Goal: Task Accomplishment & Management: Manage account settings

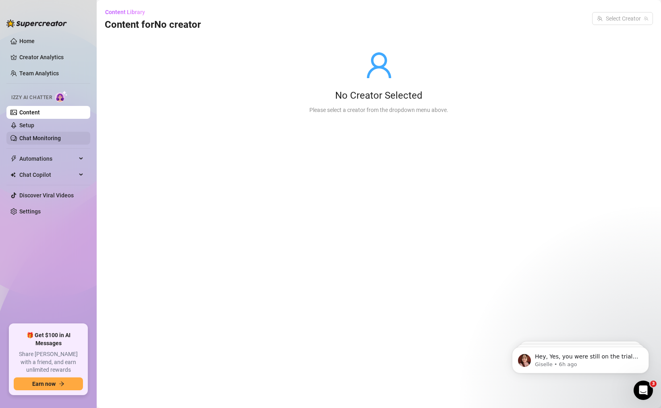
click at [49, 135] on link "Chat Monitoring" at bounding box center [40, 138] width 42 height 6
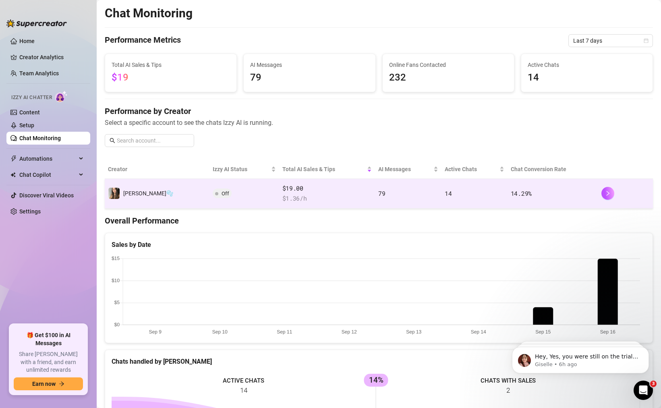
click at [288, 201] on span "$ 1.36 /h" at bounding box center [327, 199] width 89 height 10
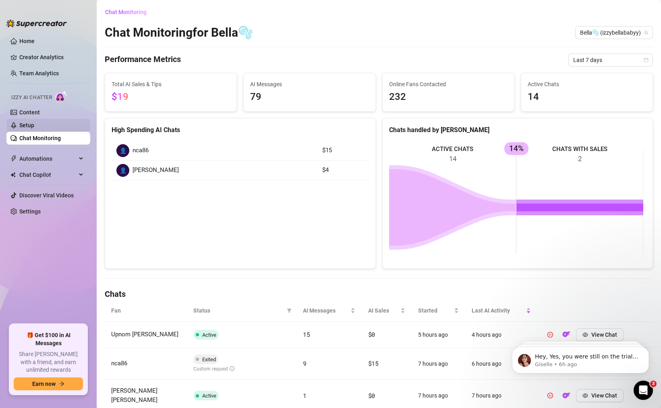
click at [34, 126] on link "Setup" at bounding box center [26, 125] width 15 height 6
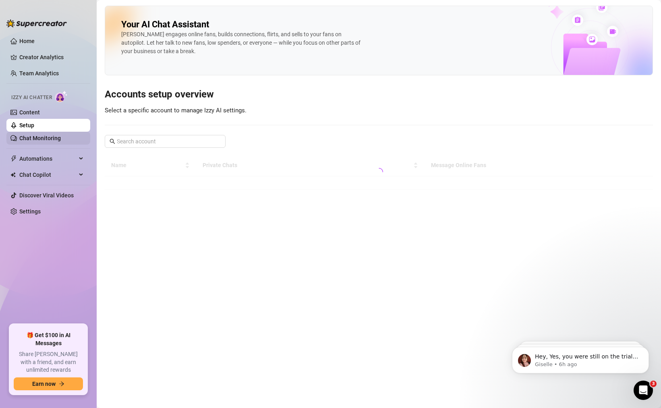
click at [51, 139] on link "Chat Monitoring" at bounding box center [40, 138] width 42 height 6
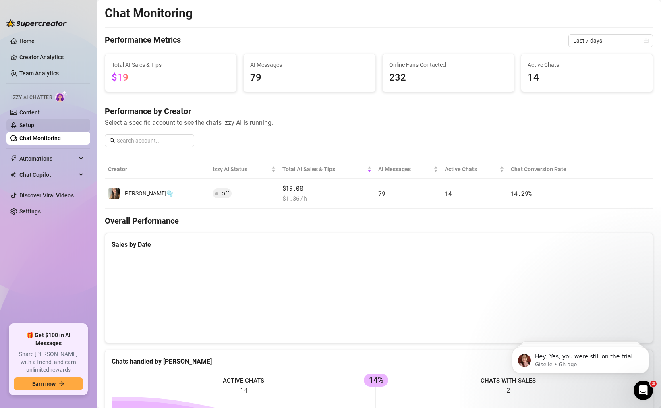
click at [34, 122] on link "Setup" at bounding box center [26, 125] width 15 height 6
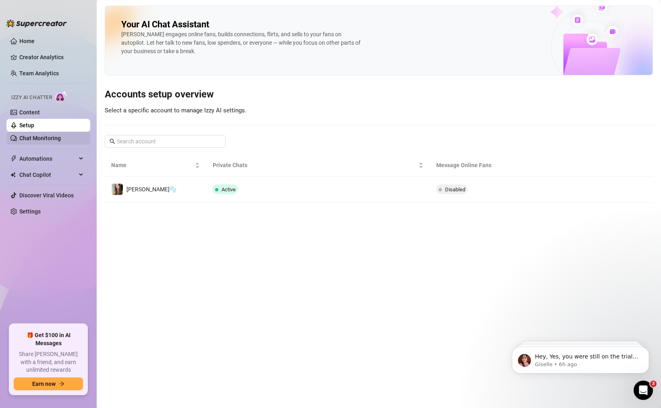
click at [37, 141] on link "Chat Monitoring" at bounding box center [40, 138] width 42 height 6
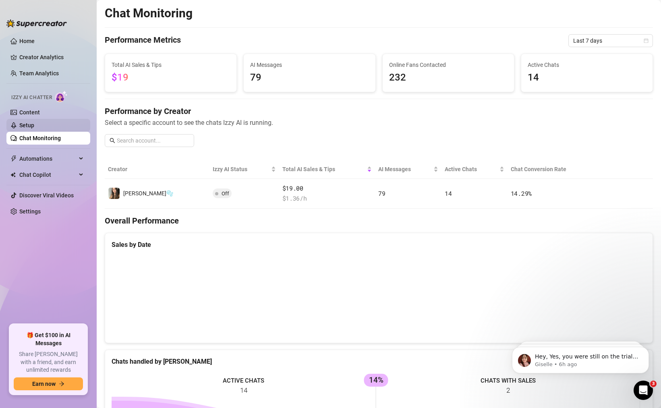
click at [31, 125] on link "Setup" at bounding box center [26, 125] width 15 height 6
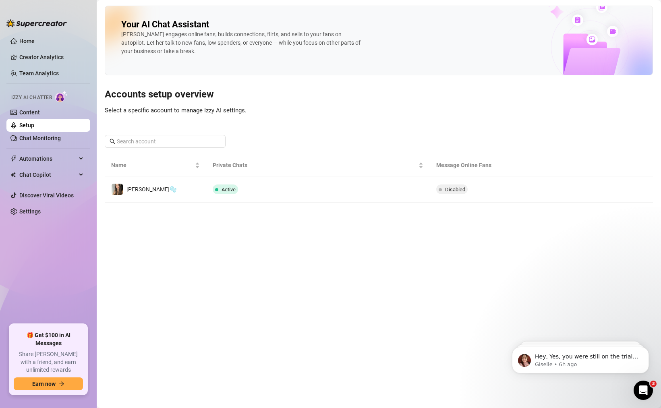
click at [34, 122] on link "Setup" at bounding box center [26, 125] width 15 height 6
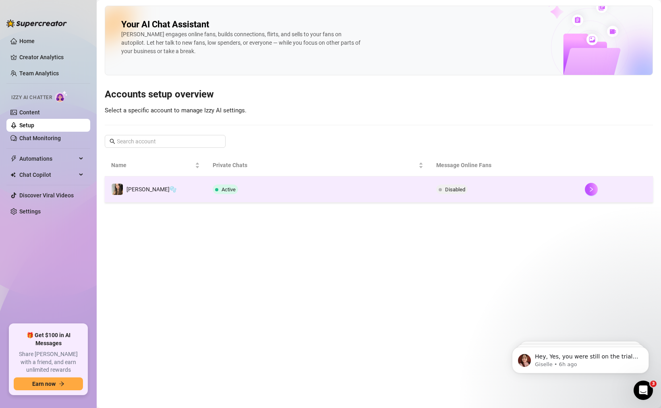
click at [246, 189] on td "Active" at bounding box center [317, 190] width 223 height 26
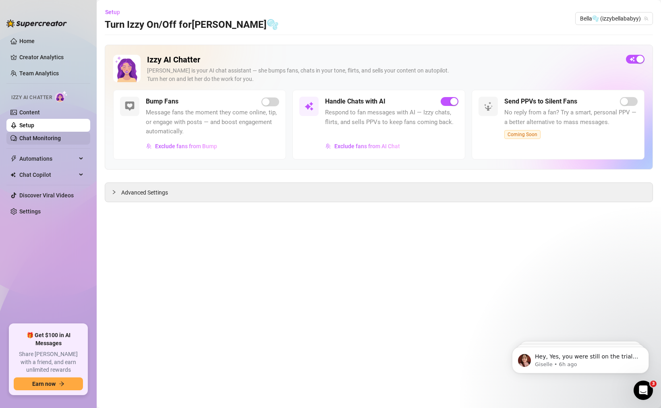
click at [55, 135] on link "Chat Monitoring" at bounding box center [40, 138] width 42 height 6
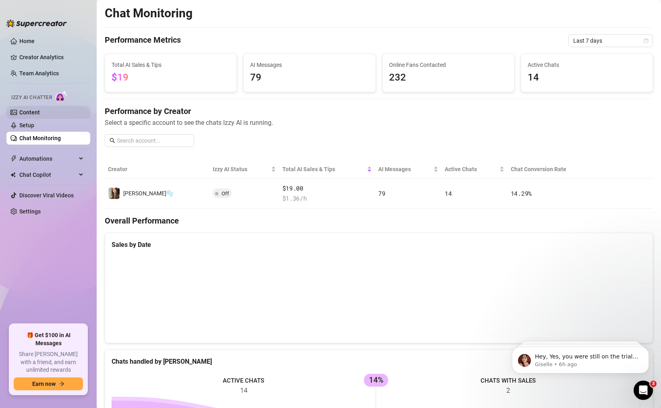
click at [40, 109] on link "Content" at bounding box center [29, 112] width 21 height 6
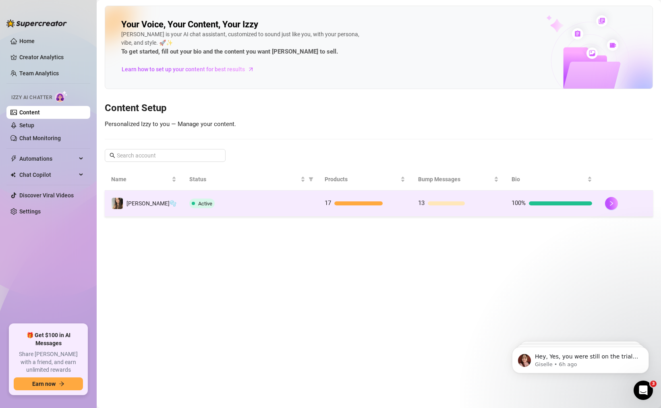
click at [272, 208] on div "Active" at bounding box center [250, 204] width 123 height 10
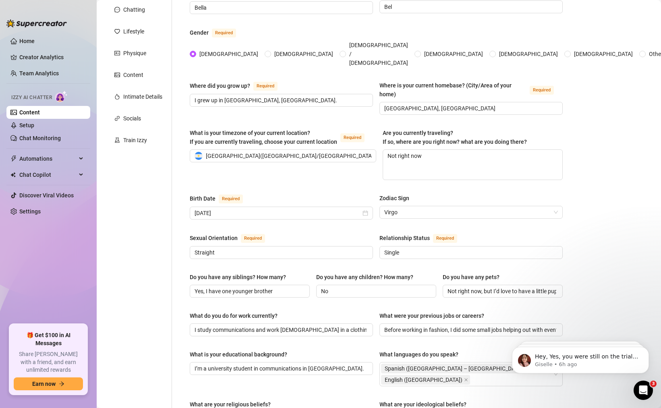
scroll to position [97, 0]
click at [270, 208] on input "[DATE]" at bounding box center [278, 212] width 166 height 9
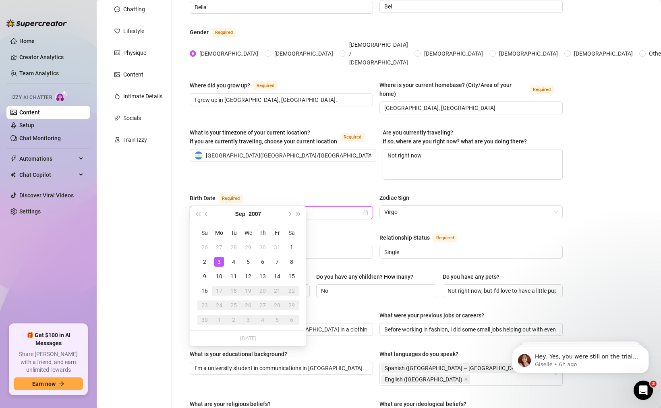
drag, startPoint x: 262, startPoint y: 199, endPoint x: 170, endPoint y: 194, distance: 92.4
click at [170, 194] on div "Personal Info Chatting Lifestyle Physique Content Intimate Details Socials Trai…" at bounding box center [338, 323] width 466 height 687
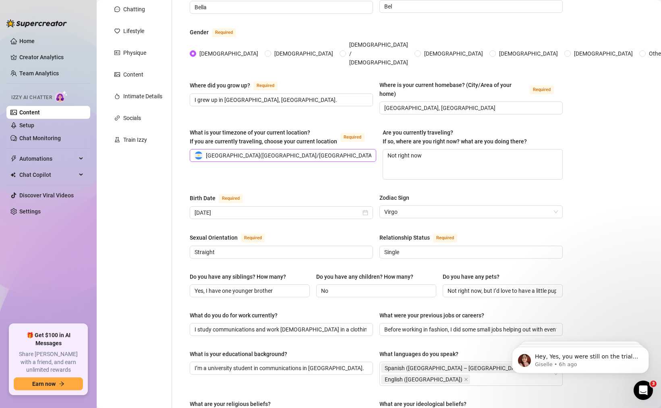
scroll to position [0, 0]
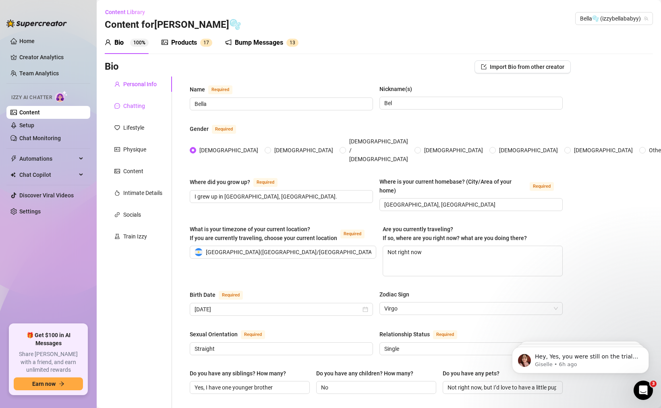
click at [139, 110] on div "Chatting" at bounding box center [134, 106] width 22 height 9
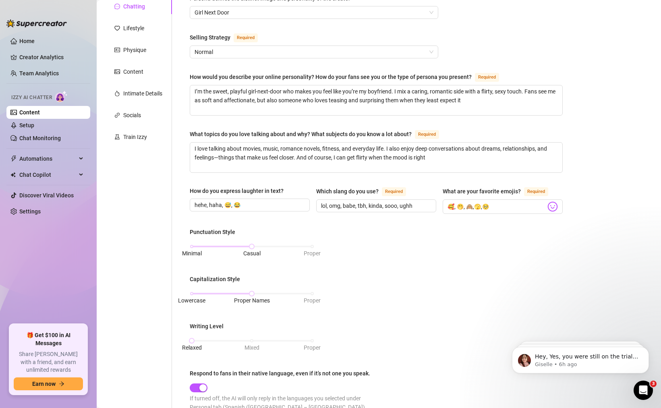
scroll to position [145, 0]
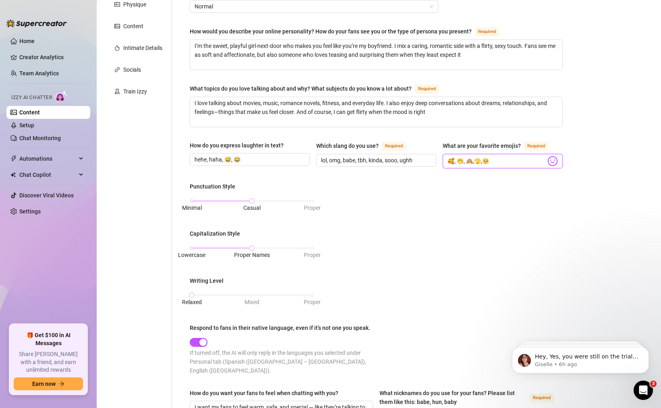
click at [501, 162] on input "🥰, 🤭, 🙈,🫣,🥺" at bounding box center [497, 161] width 98 height 10
drag, startPoint x: 476, startPoint y: 160, endPoint x: 471, endPoint y: 160, distance: 4.8
click at [471, 160] on input "🥰, 🤭, 🙈,🫣,🥺" at bounding box center [497, 161] width 98 height 10
click at [472, 182] on div "Punctuation Style Minimal Casual Proper Capitalization Style Lowercase Proper N…" at bounding box center [376, 282] width 373 height 200
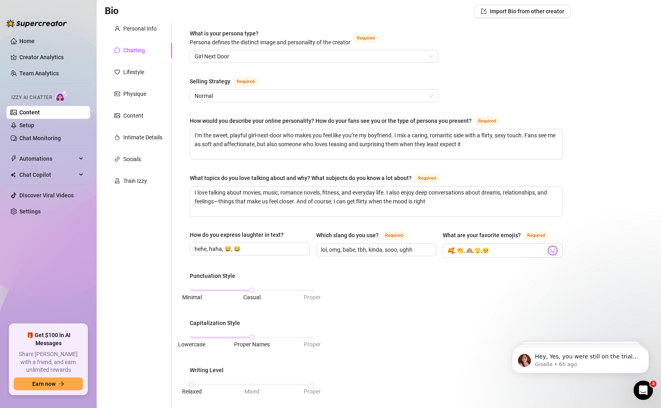
scroll to position [0, 0]
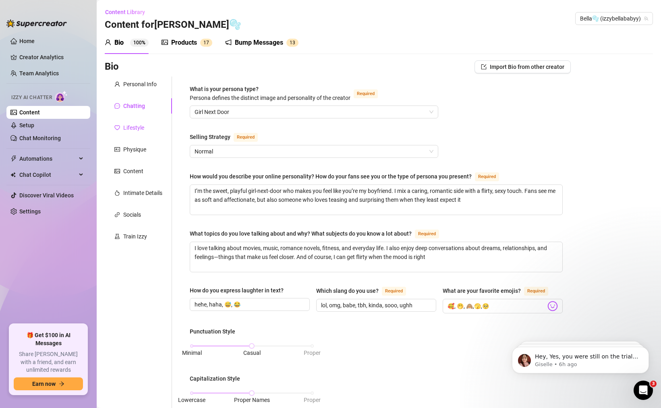
click at [126, 125] on div "Lifestyle" at bounding box center [133, 127] width 21 height 9
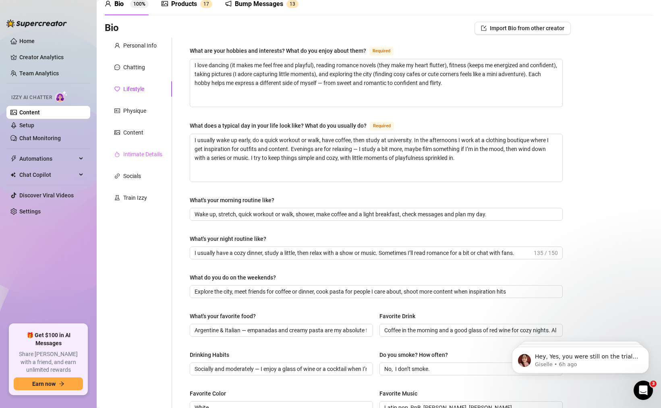
scroll to position [38, 0]
click at [139, 114] on div "Physique" at bounding box center [134, 111] width 23 height 9
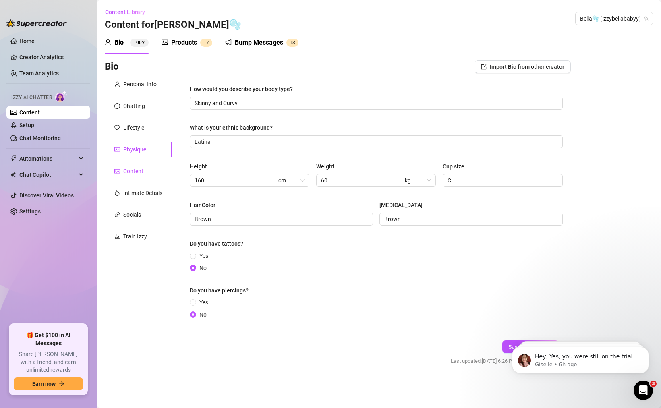
click at [133, 173] on div "Content" at bounding box center [133, 171] width 20 height 9
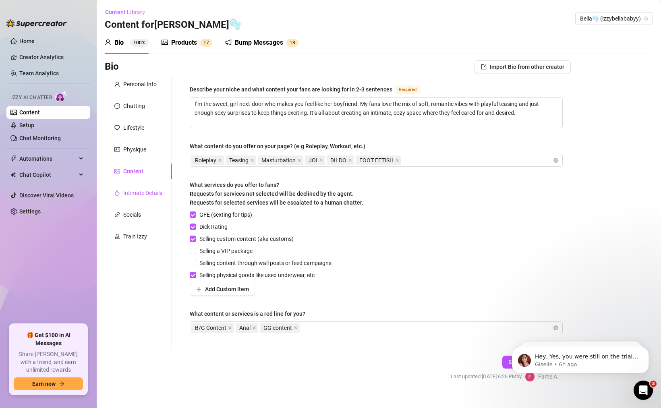
click at [129, 190] on div "Intimate Details" at bounding box center [142, 193] width 39 height 9
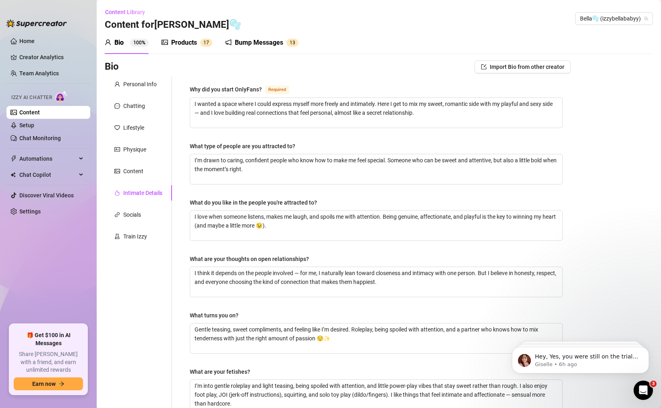
scroll to position [153, 0]
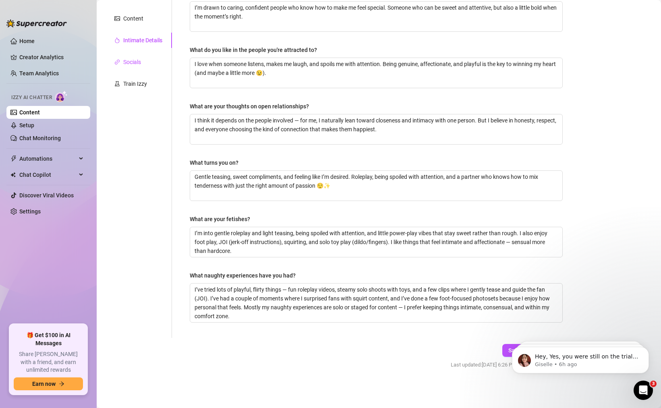
click at [134, 65] on div "Socials" at bounding box center [132, 62] width 18 height 9
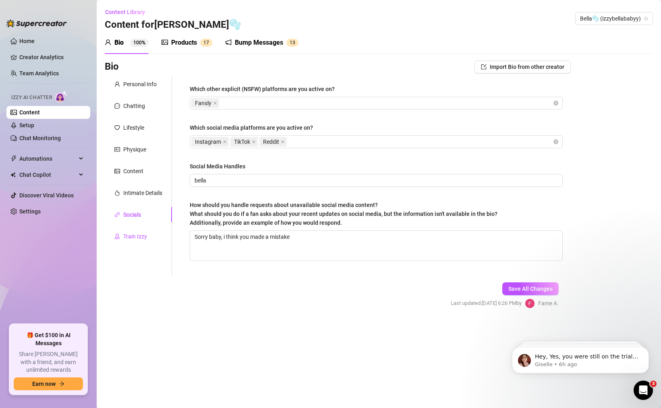
click at [137, 241] on div "Train Izzy" at bounding box center [135, 236] width 24 height 9
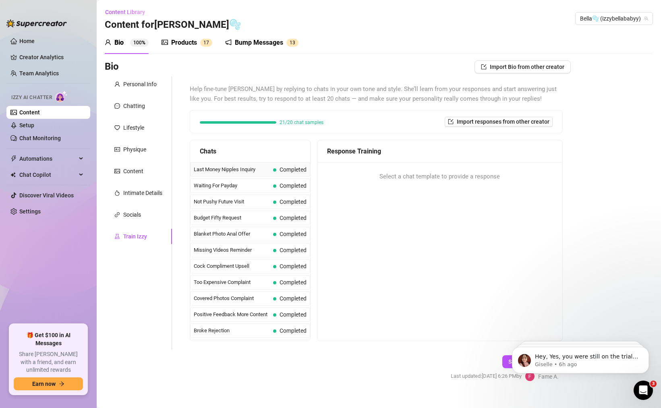
click at [278, 173] on span "Completed" at bounding box center [289, 169] width 33 height 9
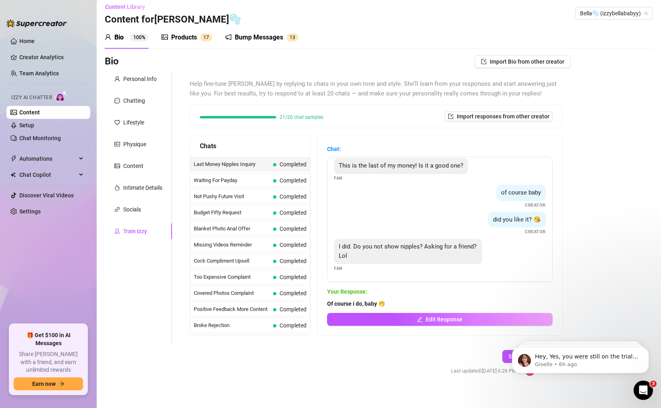
scroll to position [12, 0]
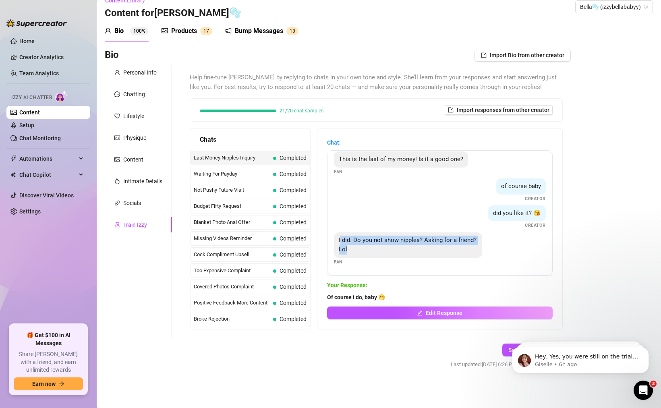
drag, startPoint x: 380, startPoint y: 252, endPoint x: 347, endPoint y: 237, distance: 36.5
click at [347, 237] on div "I did. Do you not show nipples? Asking for a friend? Lol" at bounding box center [408, 245] width 148 height 25
click at [379, 262] on div "I did. Do you not show nipples? Asking for a friend? Lol Fan" at bounding box center [440, 249] width 212 height 33
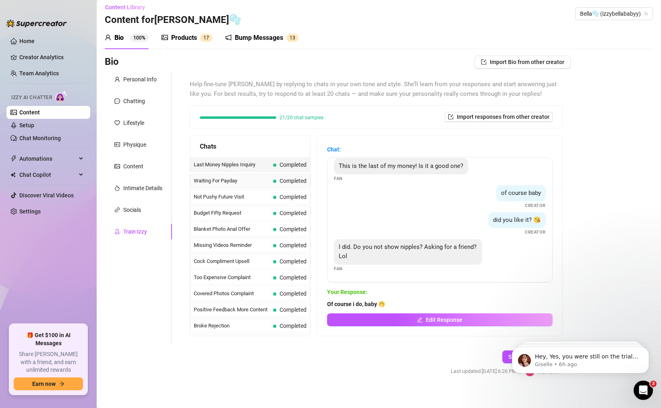
scroll to position [0, 0]
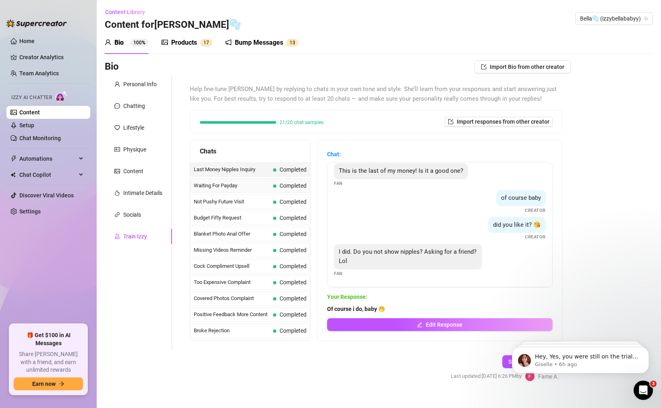
click at [251, 187] on span "Waiting For Payday" at bounding box center [232, 186] width 76 height 8
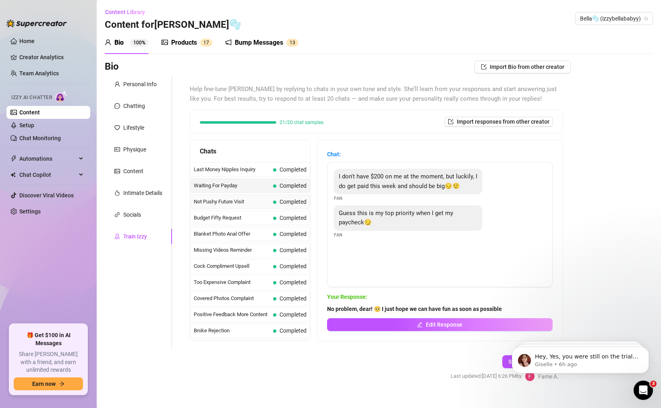
click at [260, 200] on span "Not Pushy Future Visit" at bounding box center [232, 202] width 76 height 8
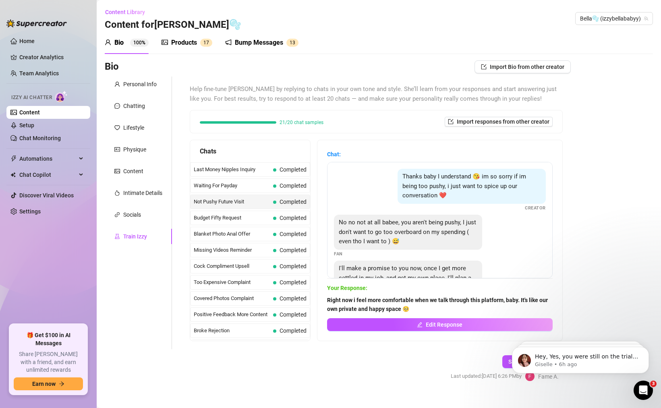
scroll to position [44, 0]
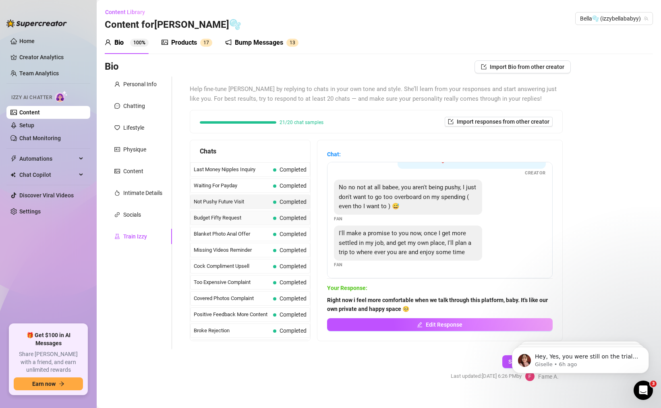
click at [289, 215] on span "Completed" at bounding box center [293, 218] width 27 height 6
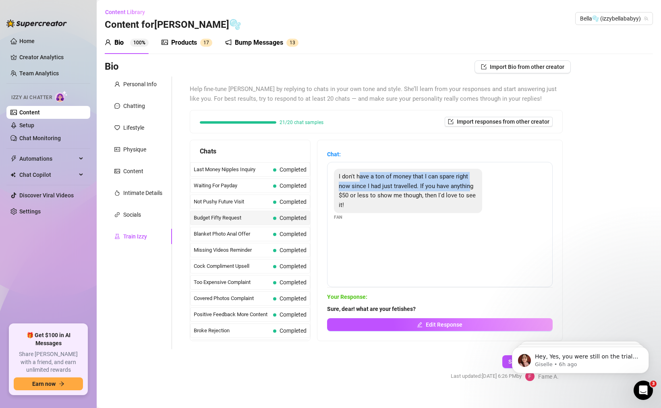
drag, startPoint x: 366, startPoint y: 177, endPoint x: 364, endPoint y: 192, distance: 15.4
click at [364, 192] on div "I don't have a ton of money that I can spare right now since I had just travell…" at bounding box center [408, 191] width 148 height 44
click at [272, 229] on div "Blanket Photo Anal Offer Completed" at bounding box center [250, 234] width 120 height 15
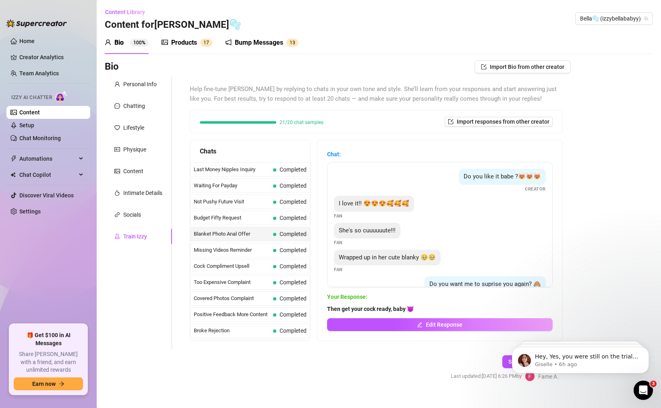
scroll to position [104, 0]
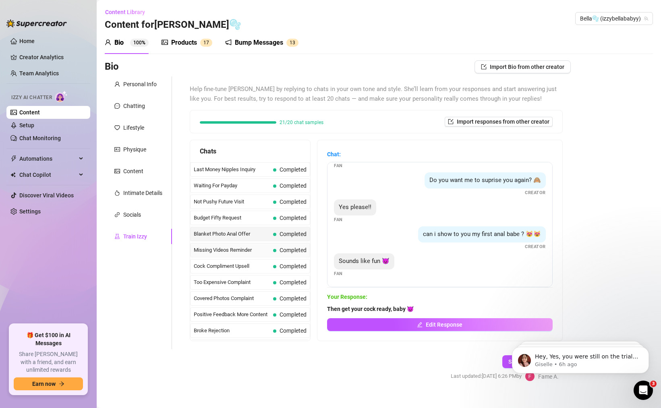
click at [281, 254] on span "Completed" at bounding box center [289, 250] width 33 height 9
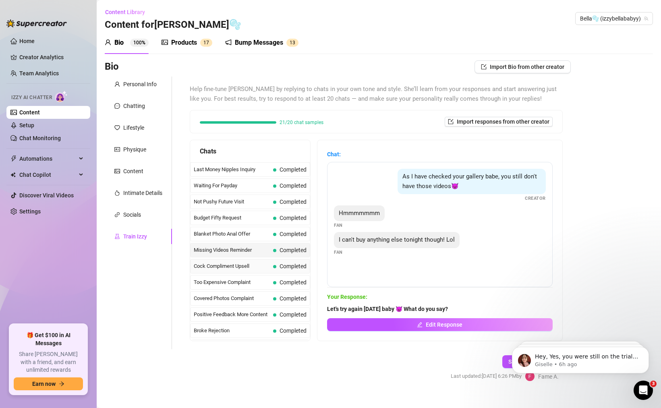
click at [263, 267] on span "Cock Compliment Upsell" at bounding box center [232, 266] width 76 height 8
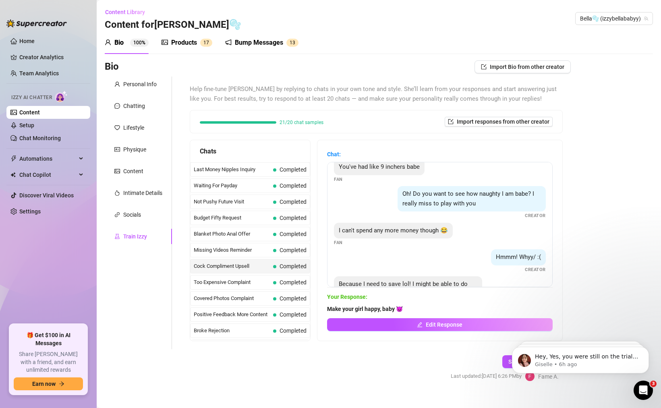
scroll to position [145, 0]
click at [285, 283] on span "Completed" at bounding box center [293, 282] width 27 height 6
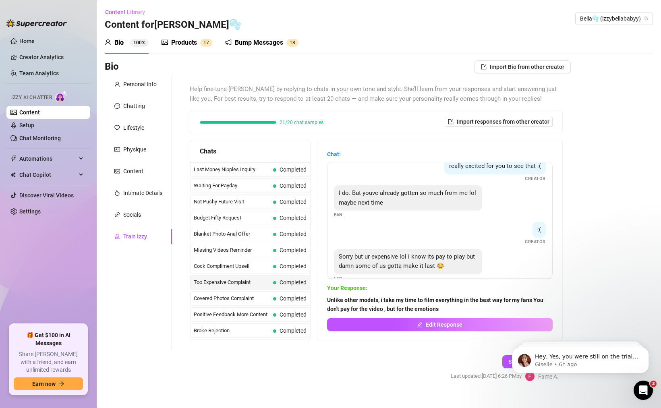
scroll to position [141, 0]
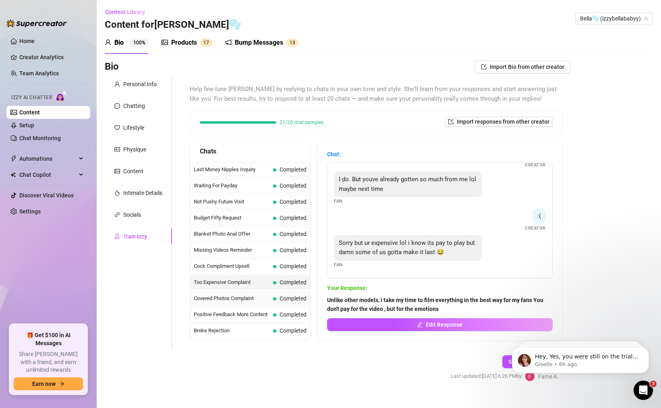
click at [287, 302] on span "Completed" at bounding box center [289, 298] width 33 height 9
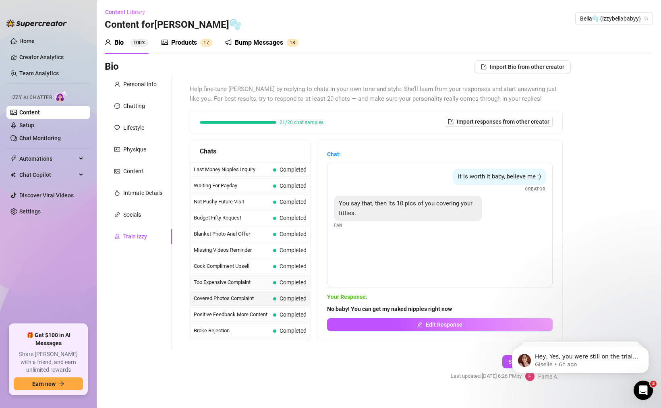
scroll to position [48, 0]
click at [285, 268] on span "Completed" at bounding box center [293, 266] width 27 height 6
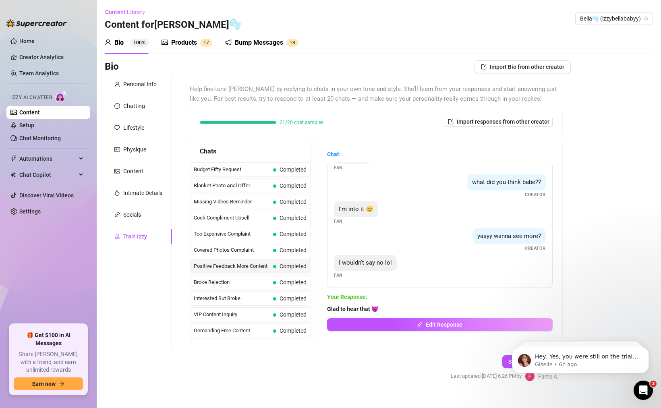
scroll to position [23, 0]
click at [282, 281] on span "Completed" at bounding box center [293, 282] width 27 height 6
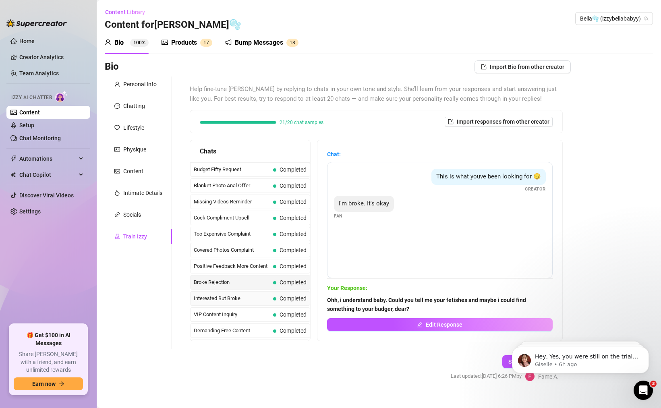
click at [280, 297] on span "Completed" at bounding box center [293, 298] width 27 height 6
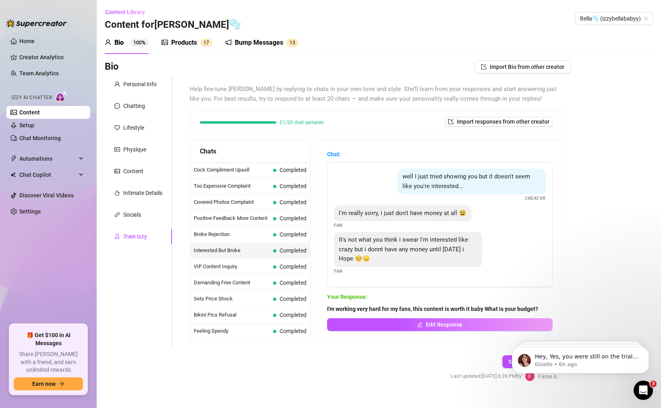
scroll to position [97, 0]
click at [258, 270] on span "VIP Content Inquiry" at bounding box center [232, 266] width 76 height 8
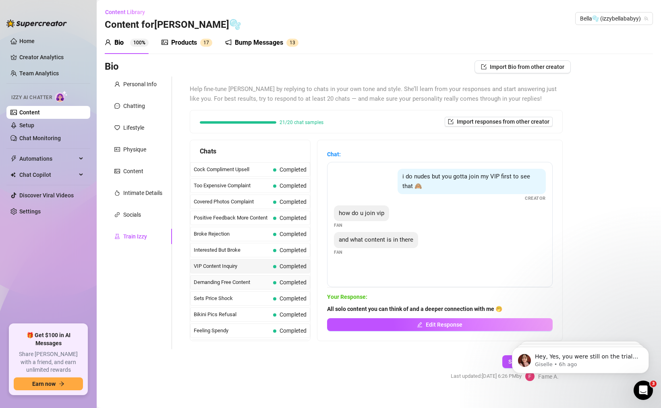
click at [278, 276] on div "Demanding Free Content Completed" at bounding box center [250, 282] width 120 height 15
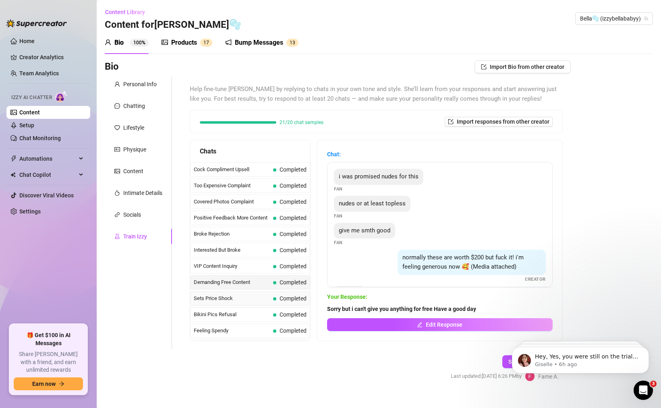
click at [268, 295] on span "Sets Price Shock" at bounding box center [232, 299] width 76 height 8
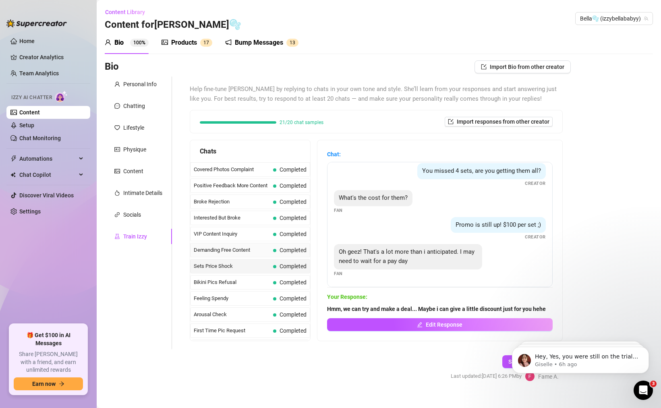
scroll to position [145, 0]
click at [280, 268] on span "Completed" at bounding box center [293, 266] width 27 height 6
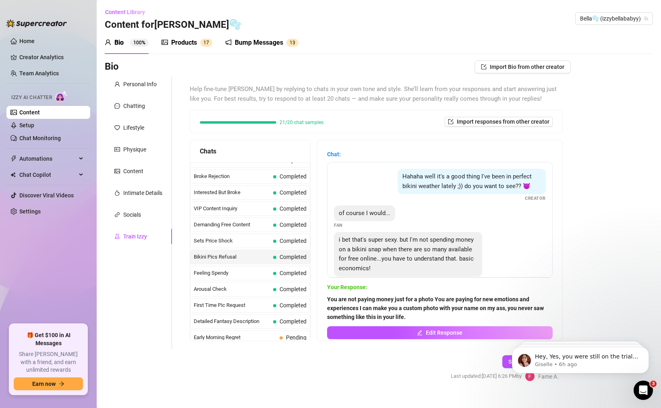
scroll to position [0, 0]
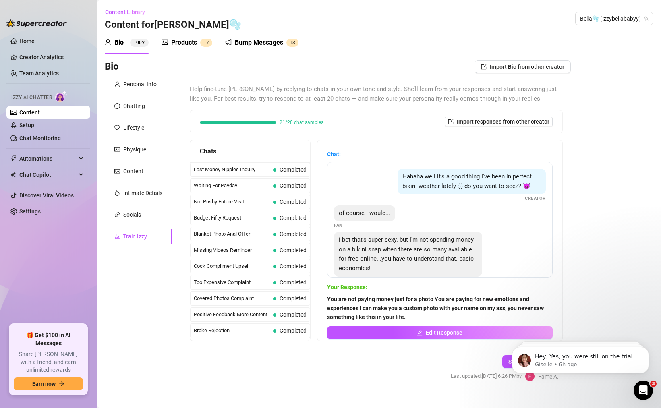
click at [203, 44] on sup "1 7" at bounding box center [206, 43] width 12 height 8
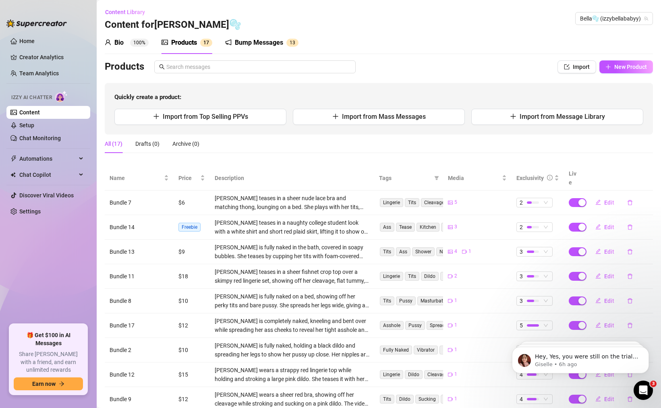
scroll to position [66, 0]
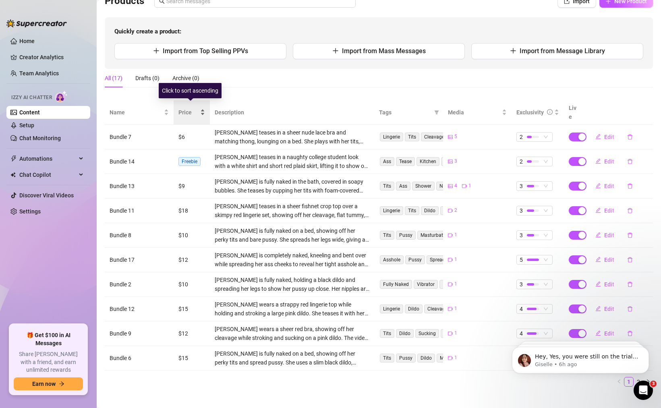
click at [199, 109] on div "Price" at bounding box center [192, 112] width 27 height 9
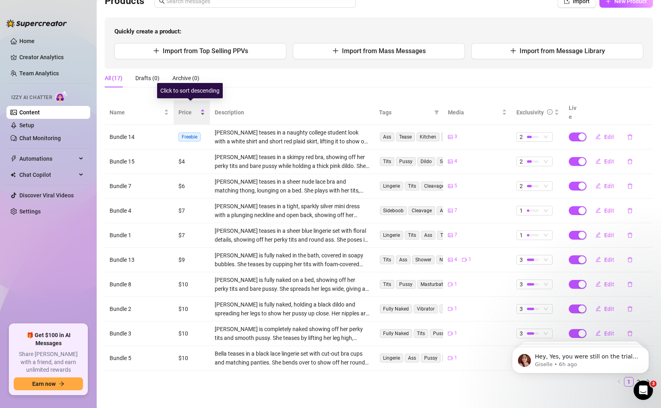
click at [199, 109] on div "Price" at bounding box center [192, 112] width 27 height 9
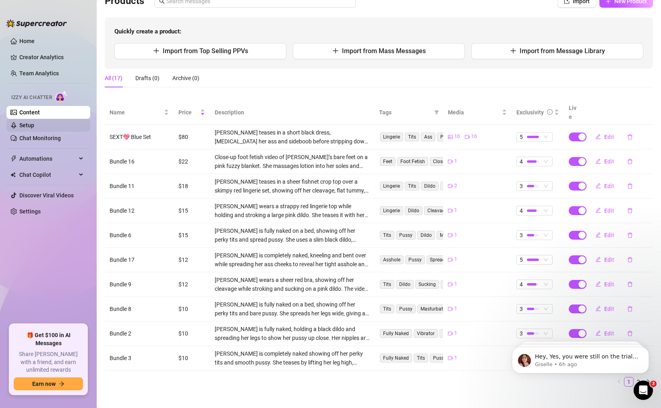
click at [34, 124] on link "Setup" at bounding box center [26, 125] width 15 height 6
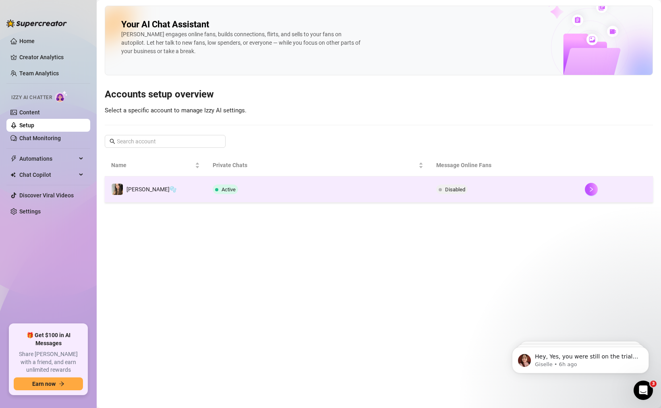
click at [191, 188] on td "[PERSON_NAME]🫧" at bounding box center [156, 190] width 102 height 26
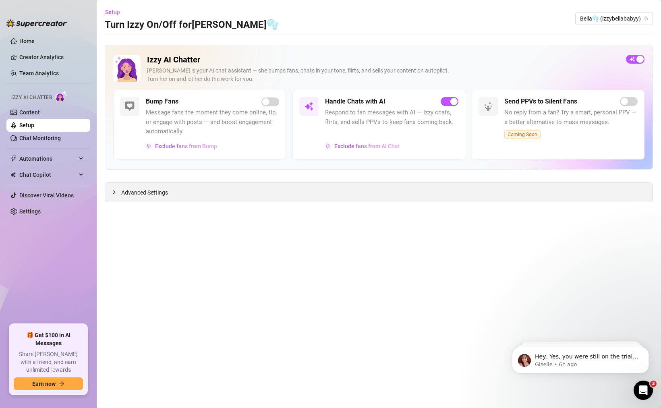
click at [116, 193] on icon "collapsed" at bounding box center [114, 192] width 5 height 5
